Goal: Information Seeking & Learning: Learn about a topic

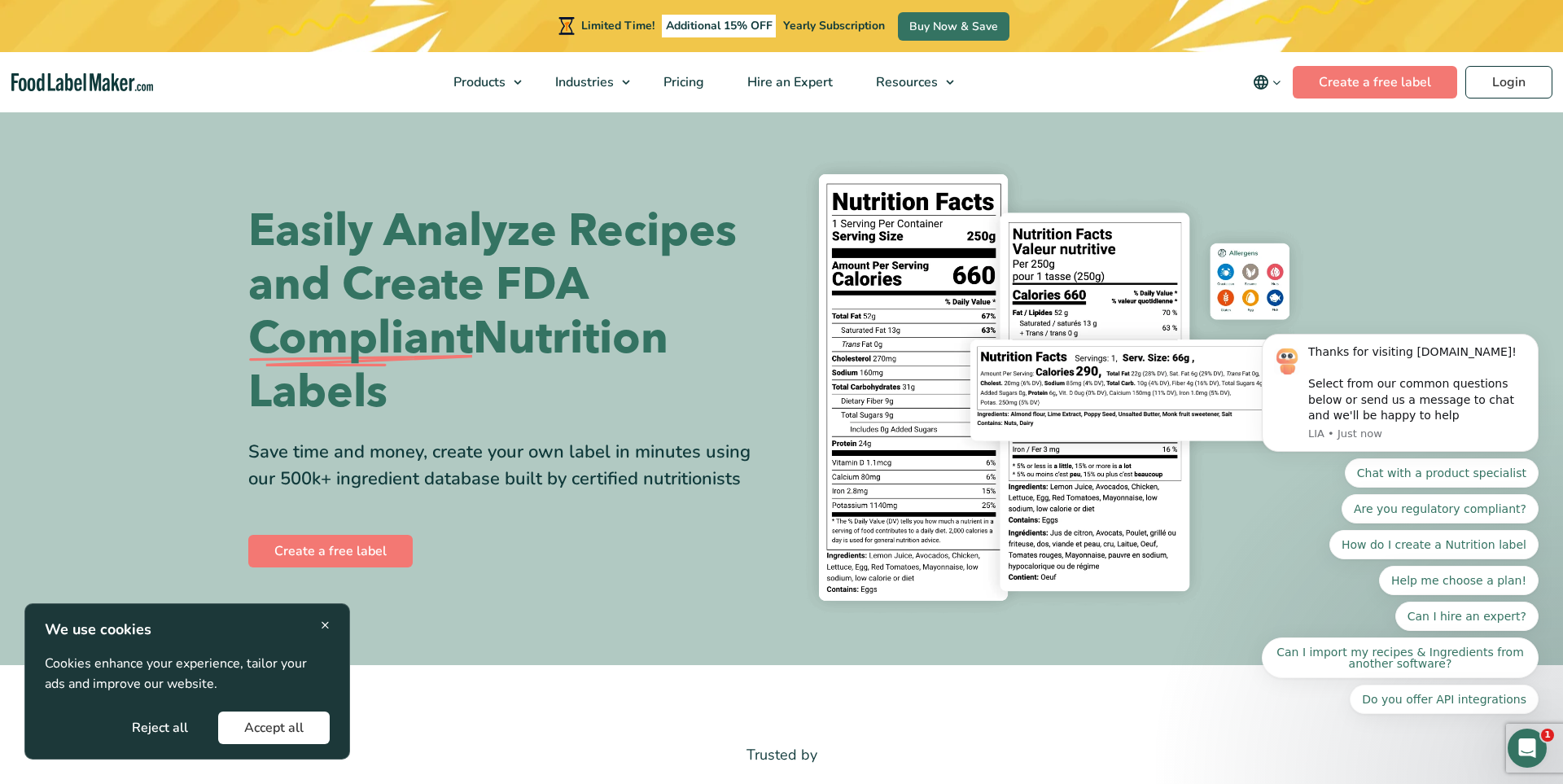
click at [323, 624] on span "×" at bounding box center [325, 625] width 9 height 22
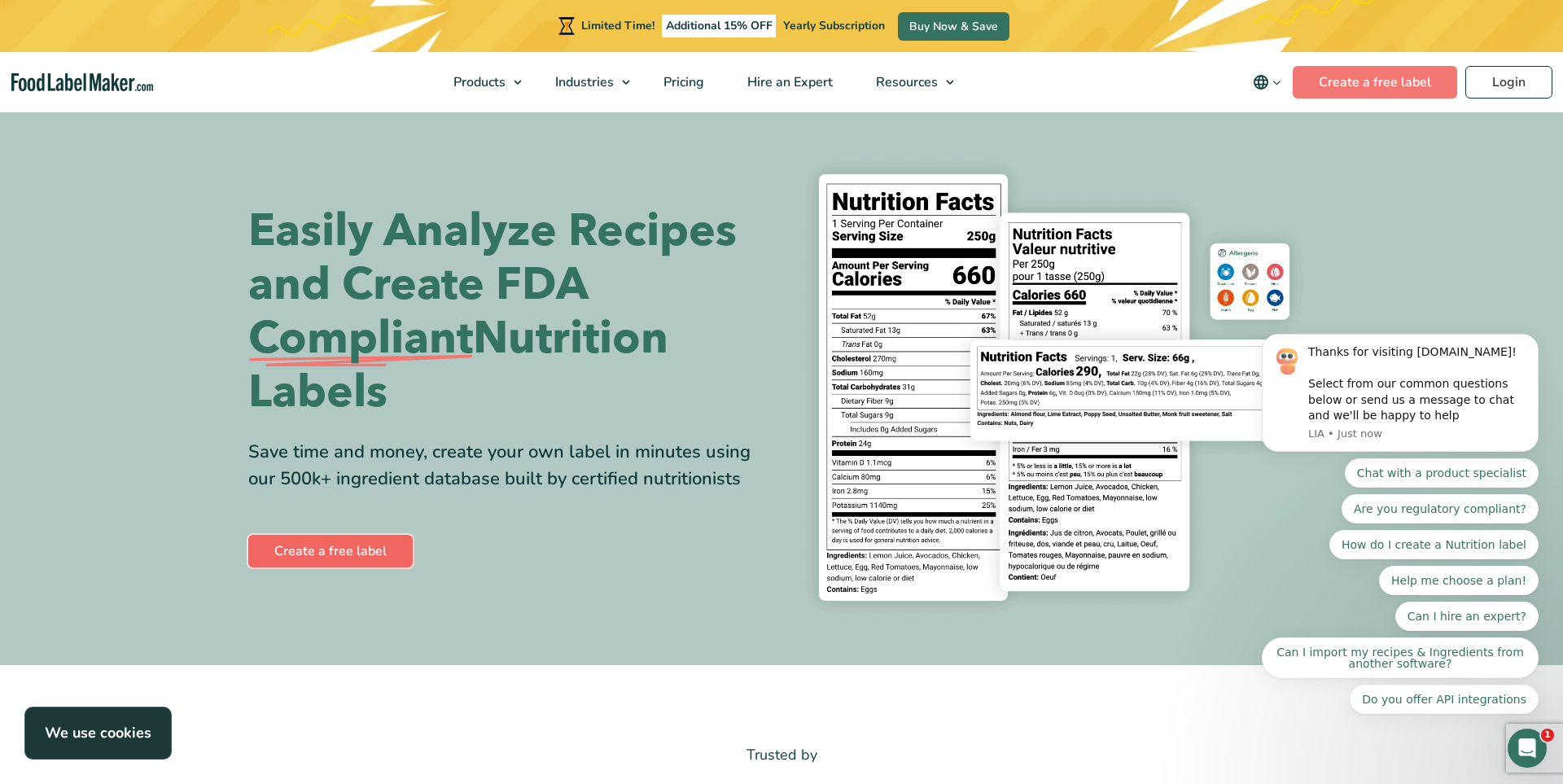
click at [332, 559] on link "Create a free label" at bounding box center [330, 551] width 164 height 32
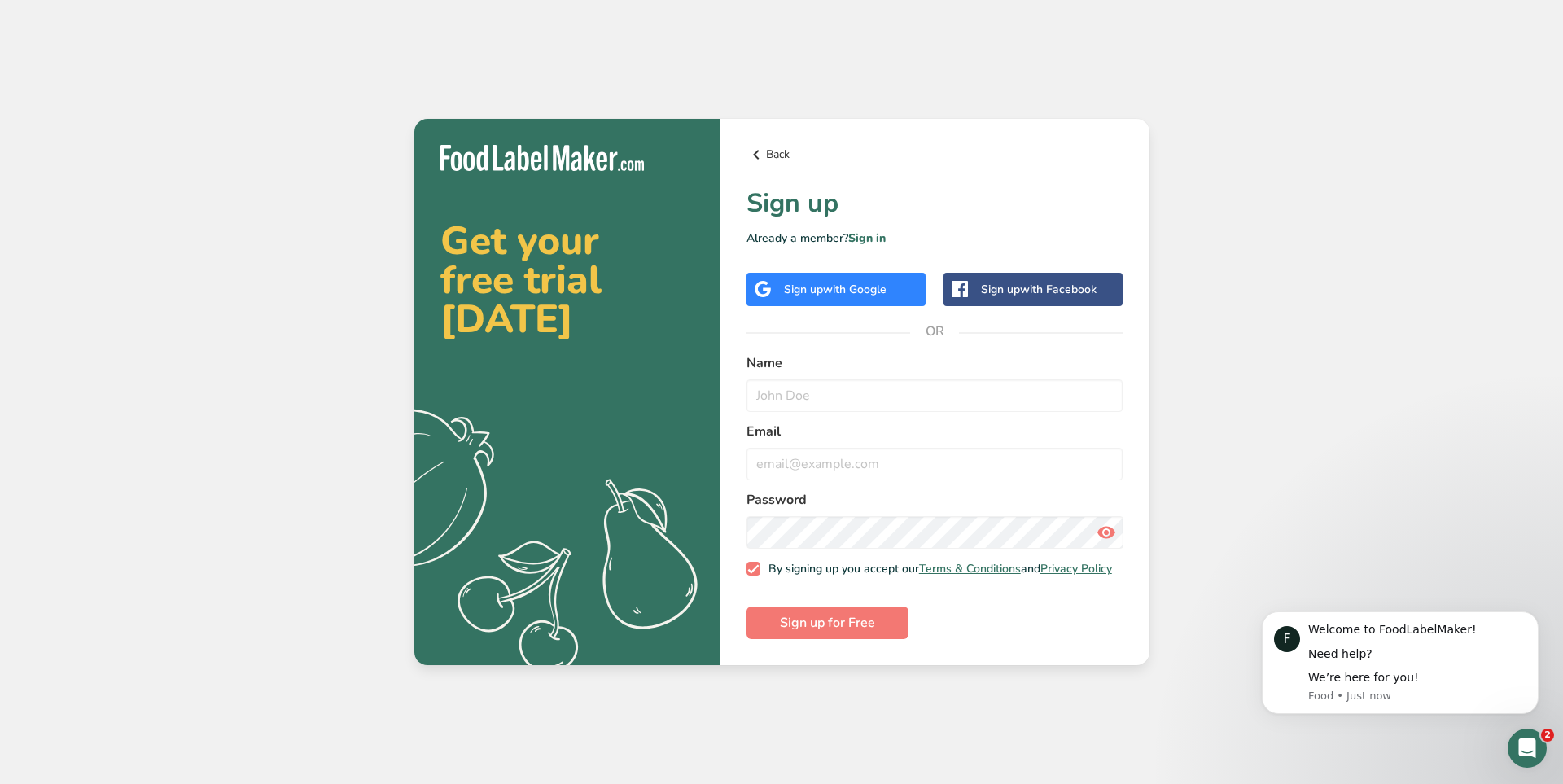
click at [773, 145] on link "Back" at bounding box center [935, 154] width 377 height 20
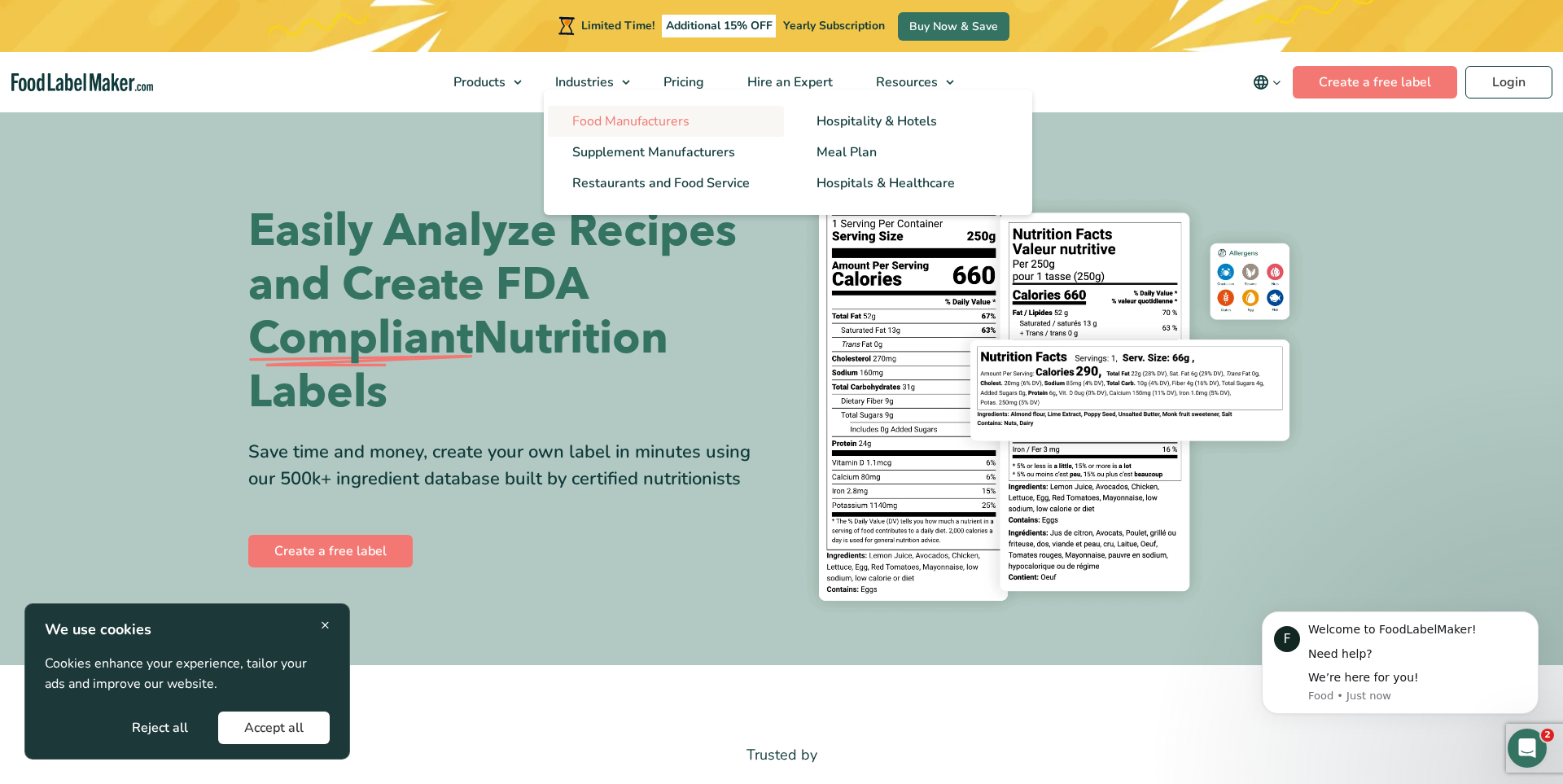
click at [620, 122] on span "Food Manufacturers" at bounding box center [631, 121] width 117 height 18
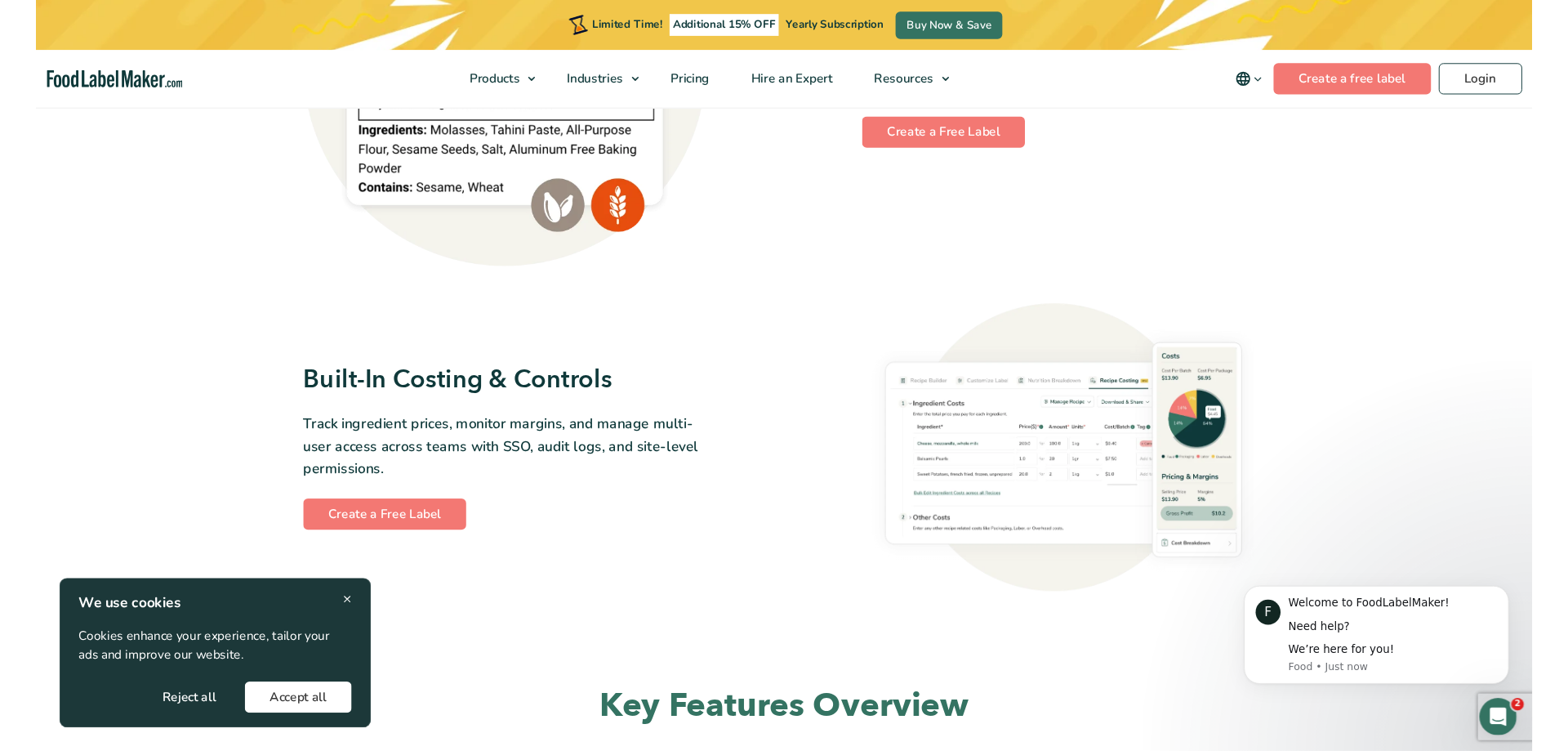
scroll to position [2323, 0]
